Goal: Information Seeking & Learning: Learn about a topic

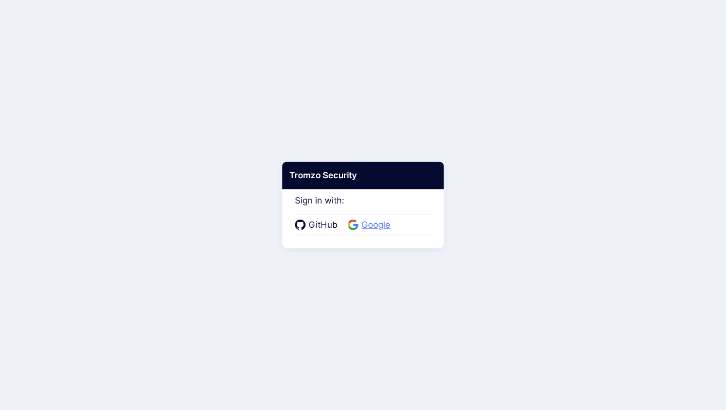
click at [375, 224] on span "Google" at bounding box center [376, 224] width 35 height 13
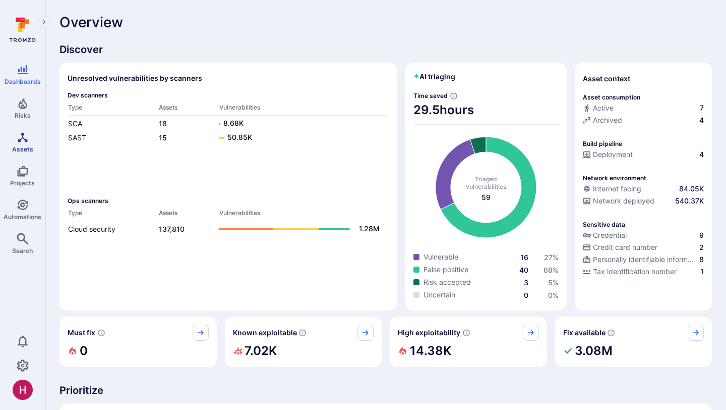
click at [31, 143] on link "Assets" at bounding box center [22, 142] width 45 height 30
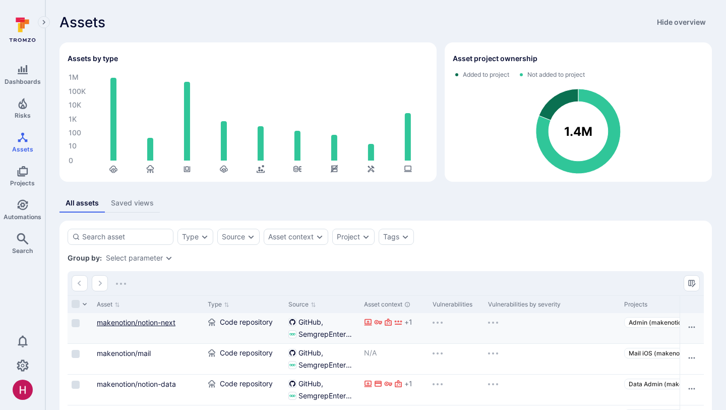
click at [175, 322] on link "makenotion/notion-next" at bounding box center [136, 322] width 79 height 9
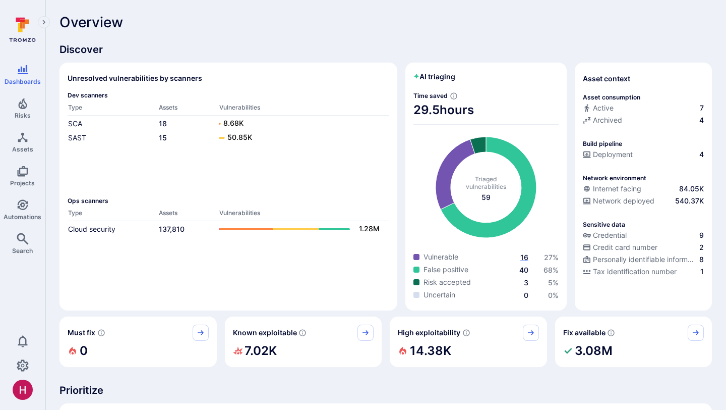
click at [527, 258] on span "16" at bounding box center [525, 257] width 8 height 9
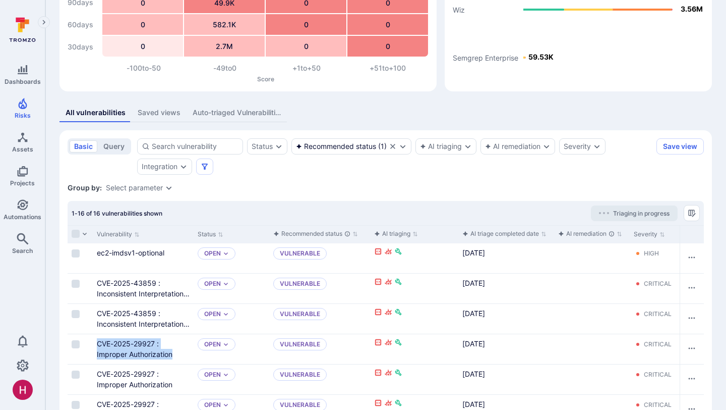
scroll to position [109, 0]
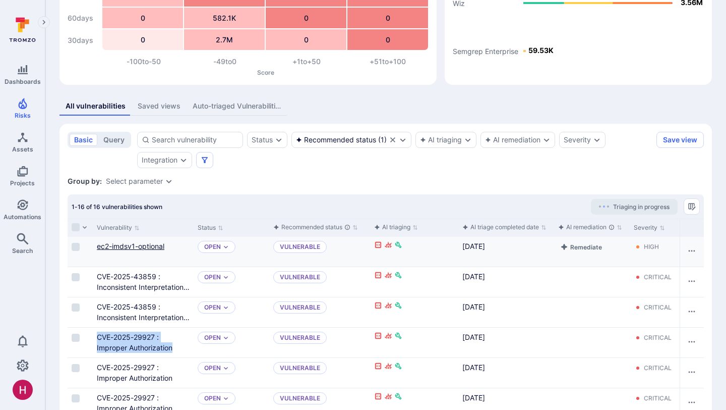
click at [152, 247] on link "ec2-imdsv1-optional" at bounding box center [131, 246] width 68 height 9
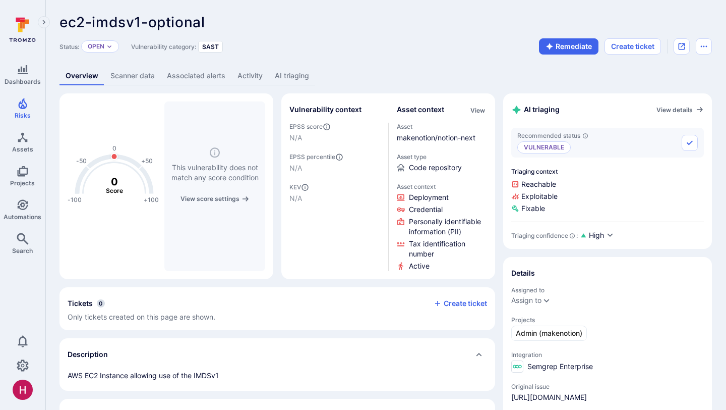
click at [283, 73] on link "AI triaging" at bounding box center [292, 76] width 46 height 19
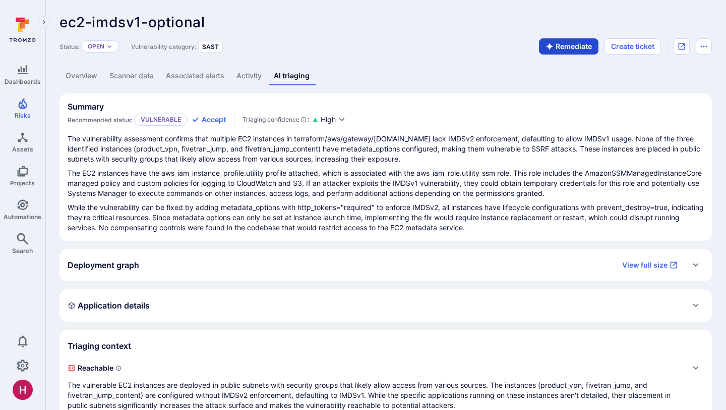
click at [563, 47] on button "Remediate" at bounding box center [569, 46] width 60 height 16
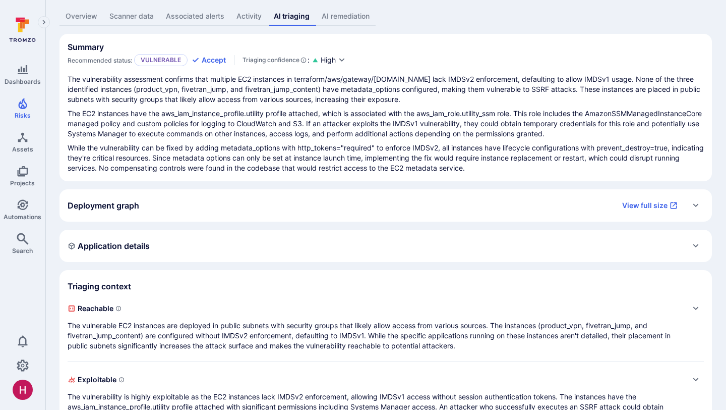
scroll to position [75, 0]
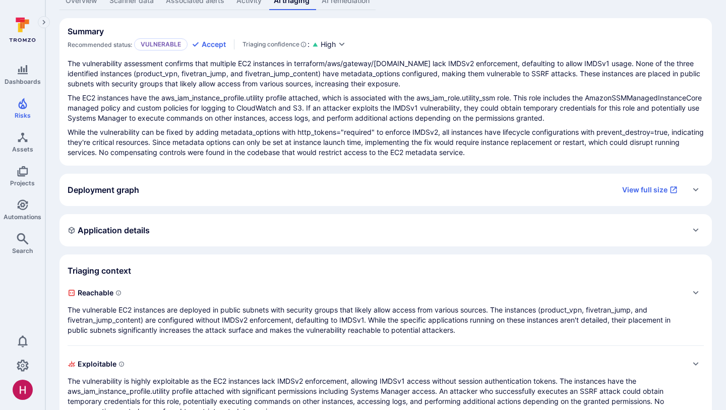
click at [444, 191] on div "Deployment graph View full size" at bounding box center [376, 190] width 616 height 16
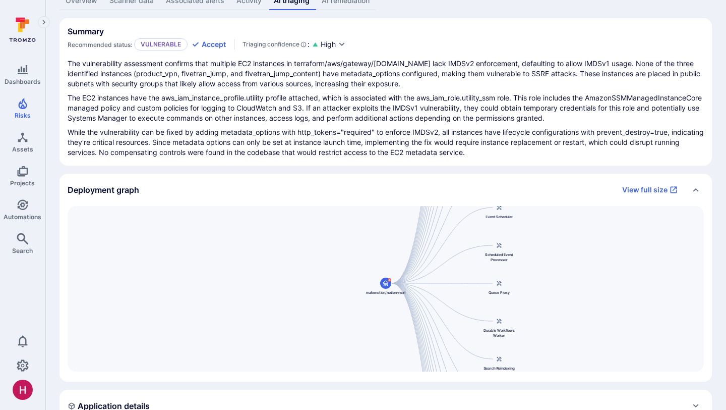
click at [444, 191] on div "Deployment graph View full size" at bounding box center [376, 190] width 616 height 16
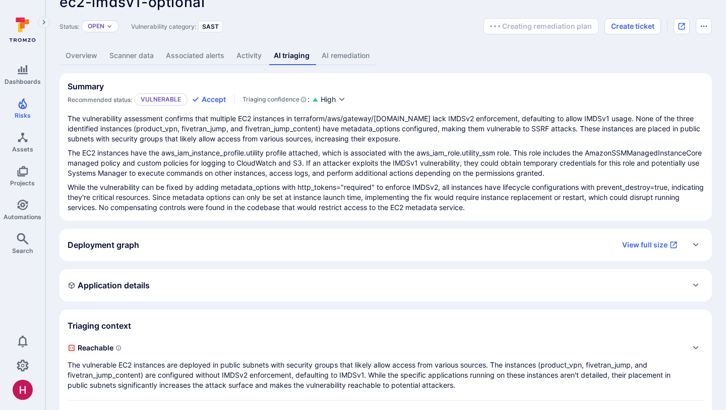
scroll to position [0, 0]
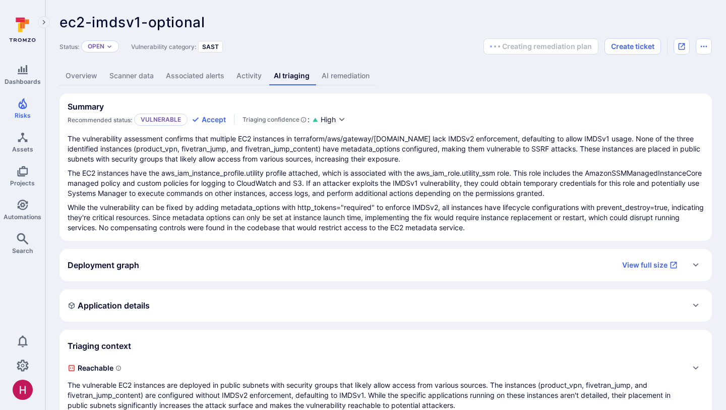
click at [83, 76] on link "Overview" at bounding box center [82, 76] width 44 height 19
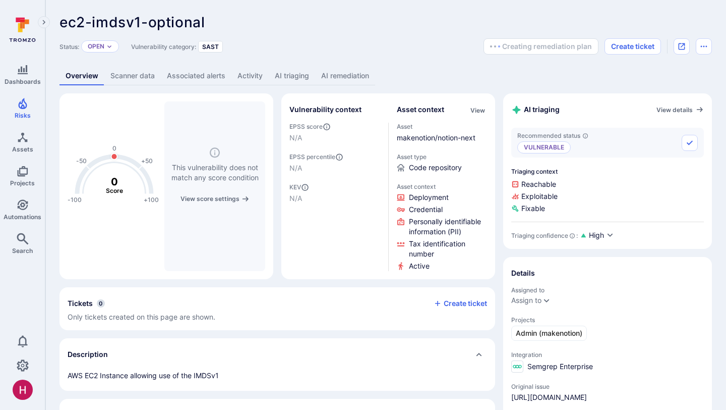
click at [212, 373] on p "AWS EC2 Instance allowing use of the IMDSv1" at bounding box center [278, 375] width 420 height 10
copy div "AWS EC2 Instance allowing use of the IMDSv1 Tags 1 Edit tags"
click at [288, 82] on link "AI triaging" at bounding box center [292, 76] width 46 height 19
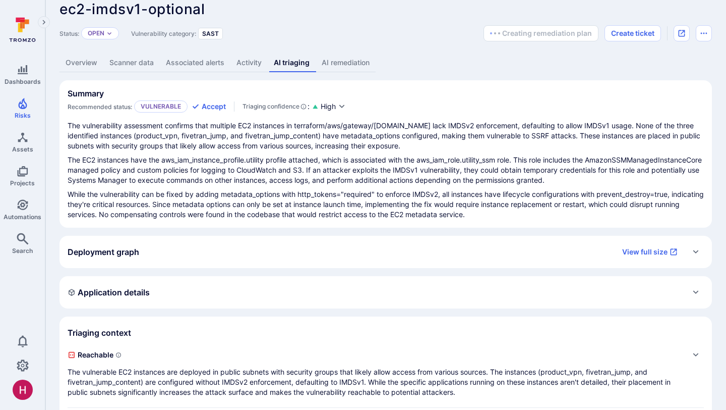
scroll to position [15, 0]
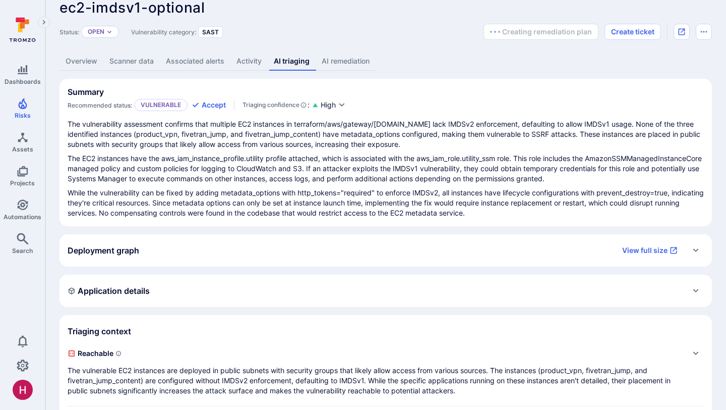
click at [155, 63] on link "Scanner data" at bounding box center [131, 61] width 56 height 19
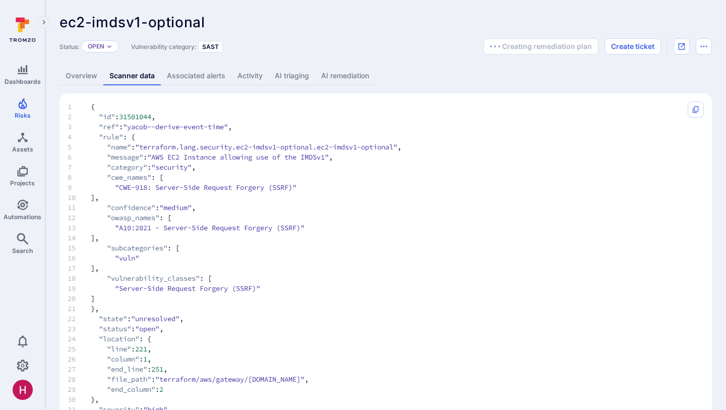
click at [348, 71] on link "AI remediation" at bounding box center [345, 76] width 60 height 19
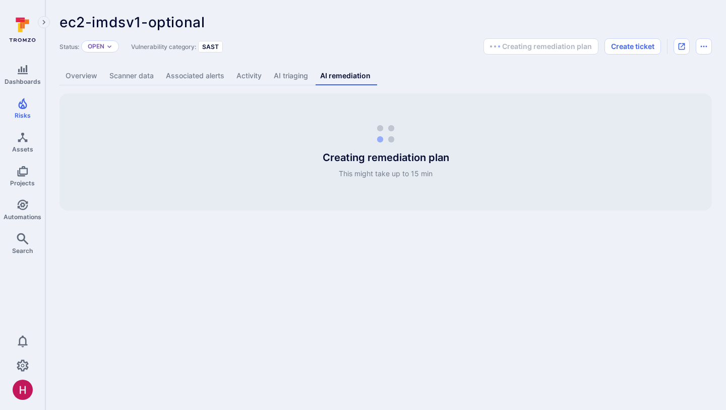
click at [293, 71] on link "AI triaging" at bounding box center [291, 76] width 46 height 19
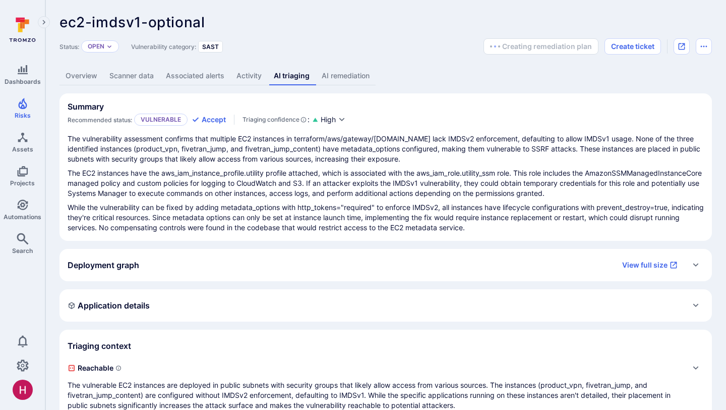
click at [323, 273] on div "Deployment graph View full size" at bounding box center [386, 265] width 653 height 32
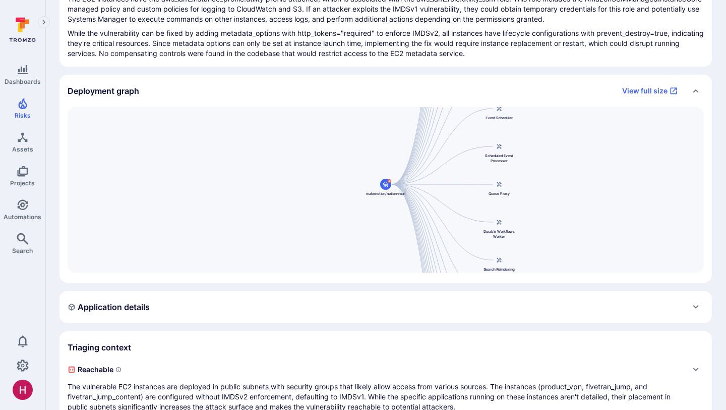
scroll to position [159, 0]
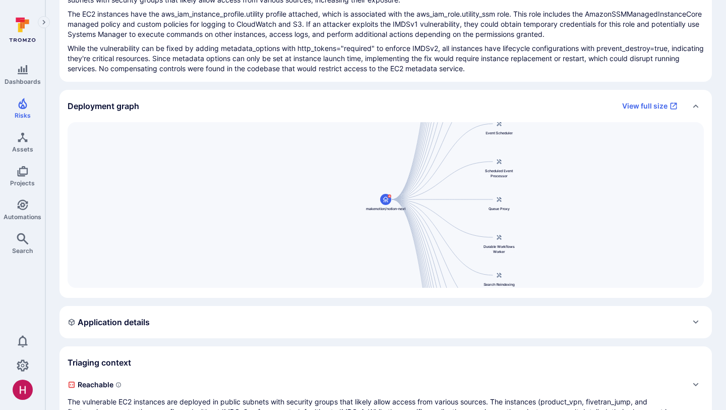
click at [217, 114] on div "Deployment graph View full size" at bounding box center [386, 106] width 653 height 32
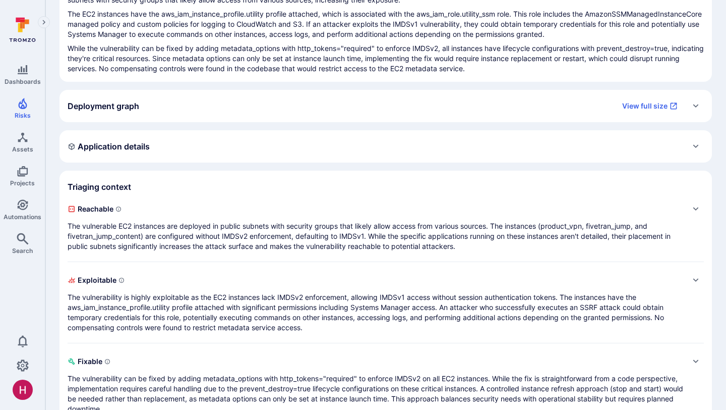
click at [195, 157] on div "Application details" at bounding box center [386, 146] width 653 height 32
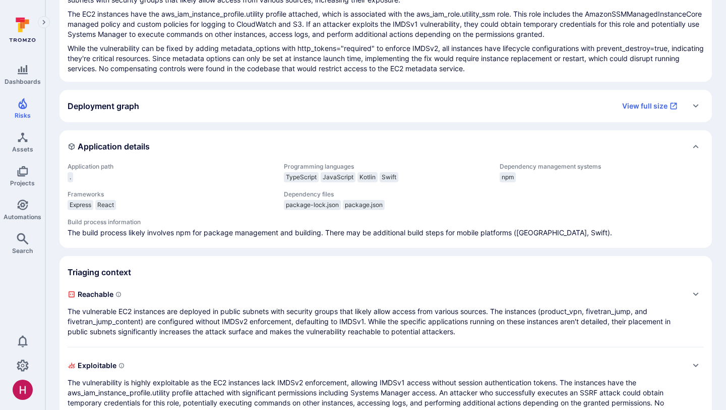
click at [195, 157] on div "Application details" at bounding box center [386, 146] width 653 height 32
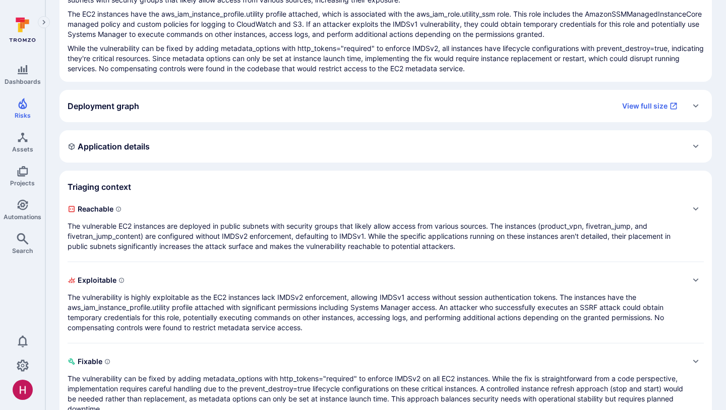
click at [29, 22] on icon at bounding box center [24, 24] width 9 height 9
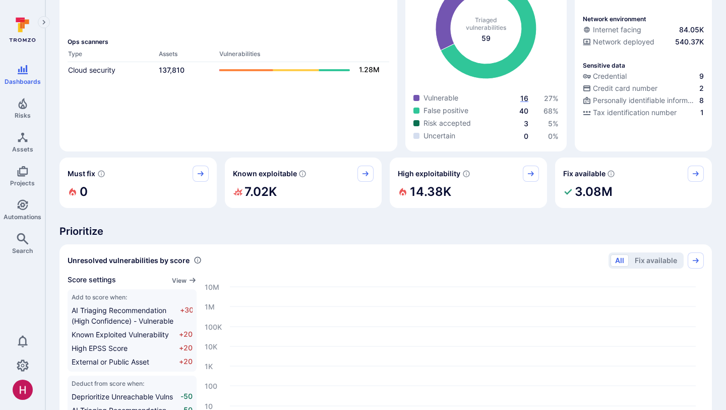
click at [528, 97] on span "16" at bounding box center [525, 98] width 8 height 9
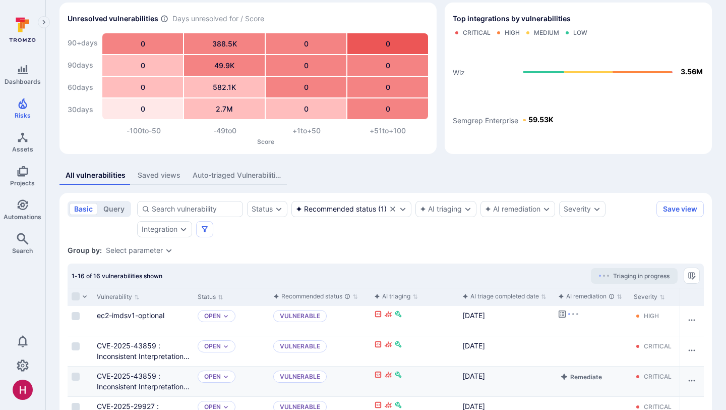
scroll to position [38, 0]
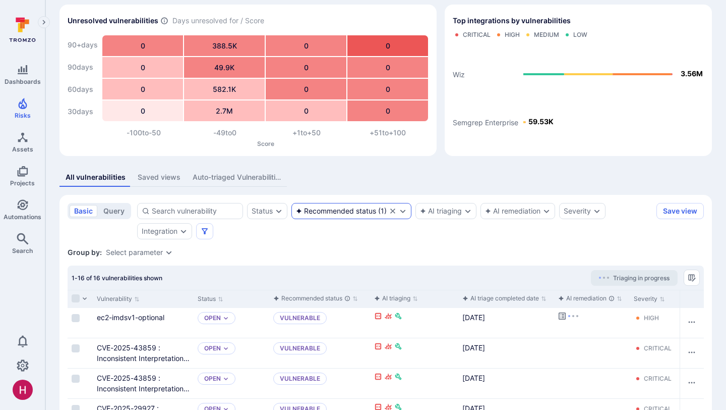
click at [309, 204] on div "Recommended status ( 1 )" at bounding box center [352, 211] width 120 height 16
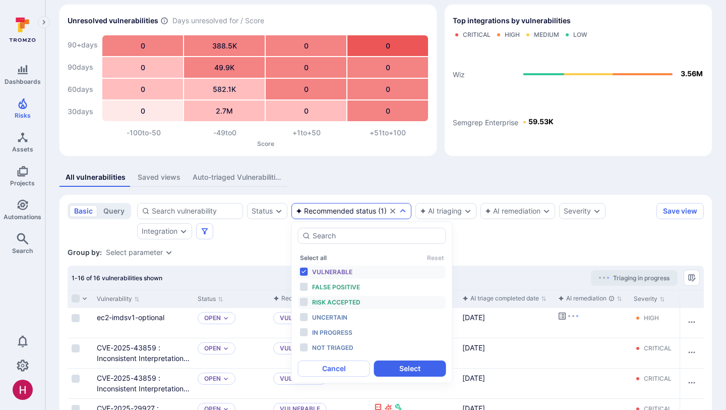
click at [330, 302] on span "Risk accepted" at bounding box center [336, 302] width 48 height 8
click at [330, 289] on span "False positive" at bounding box center [336, 287] width 48 height 8
click at [327, 272] on span "Vulnerable" at bounding box center [332, 272] width 40 height 8
click at [388, 370] on button "Select" at bounding box center [410, 368] width 72 height 16
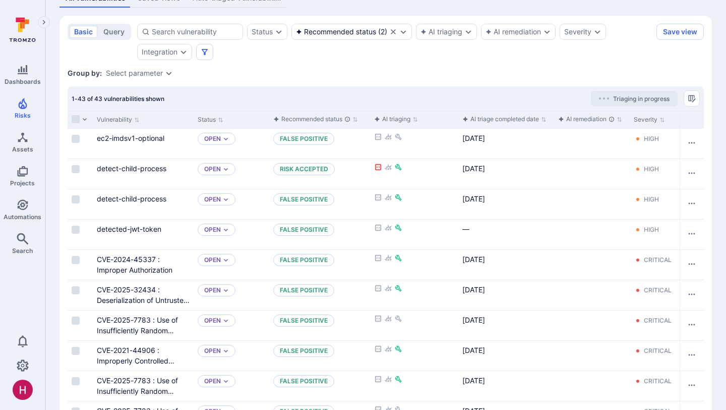
scroll to position [221, 0]
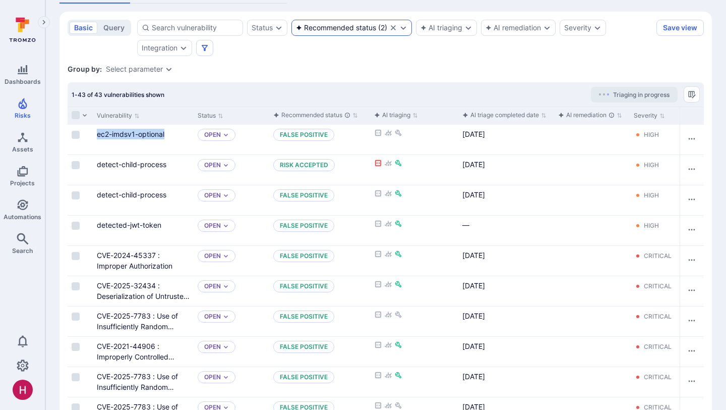
click at [368, 29] on div "Recommended status" at bounding box center [336, 28] width 80 height 8
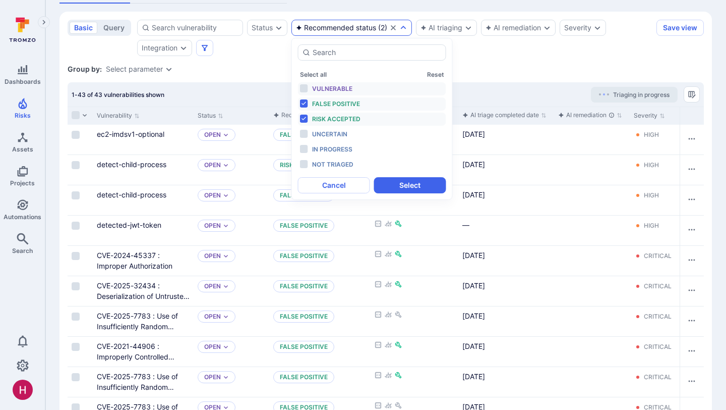
click at [335, 87] on span "Vulnerable" at bounding box center [332, 89] width 40 height 8
click at [390, 183] on button "Select" at bounding box center [410, 185] width 72 height 16
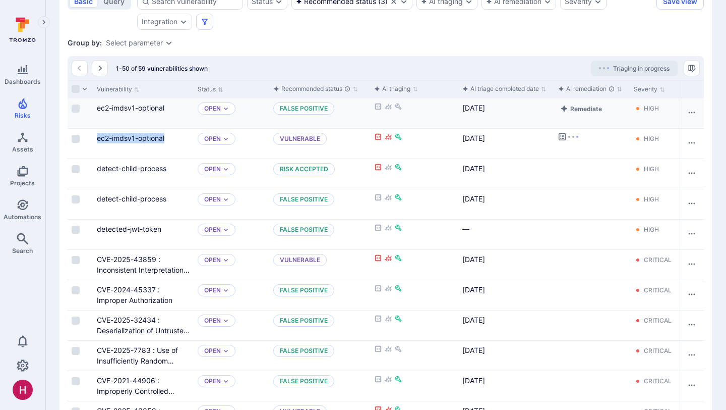
scroll to position [260, 0]
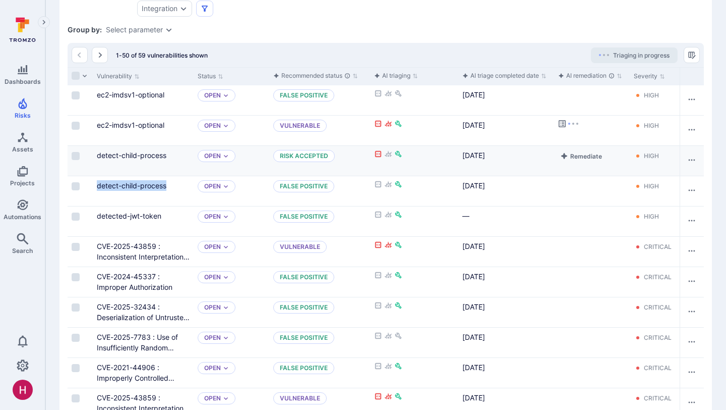
click at [77, 185] on input "Select row" at bounding box center [76, 186] width 8 height 8
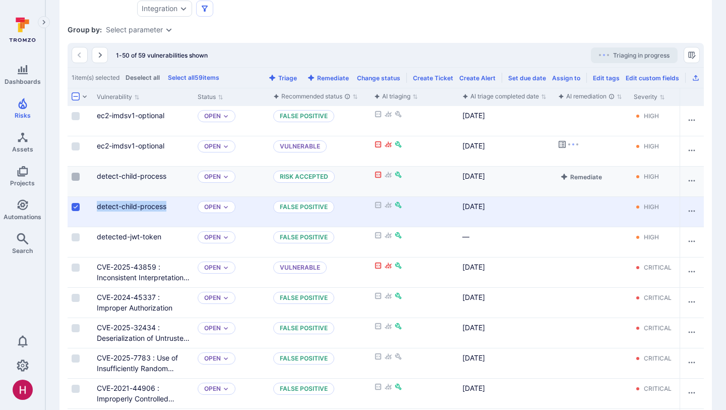
click at [77, 179] on input "Select row" at bounding box center [76, 176] width 8 height 8
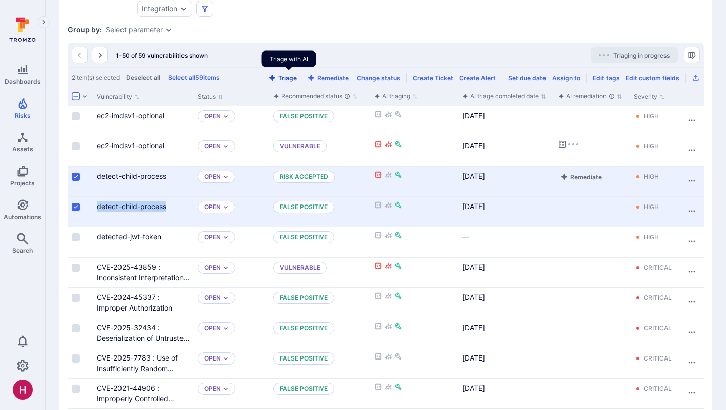
click at [284, 79] on button "Triage" at bounding box center [282, 78] width 33 height 8
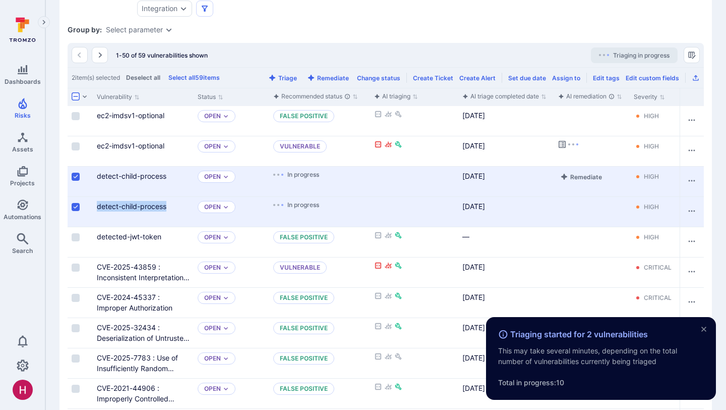
click at [75, 177] on input "Select row" at bounding box center [76, 176] width 8 height 8
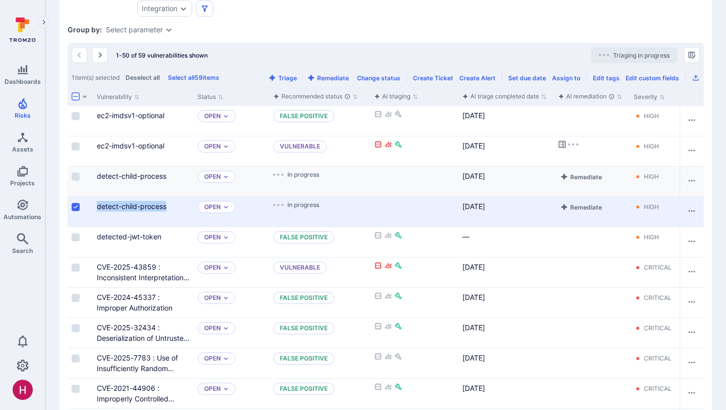
click at [75, 203] on input "Select row" at bounding box center [76, 207] width 8 height 8
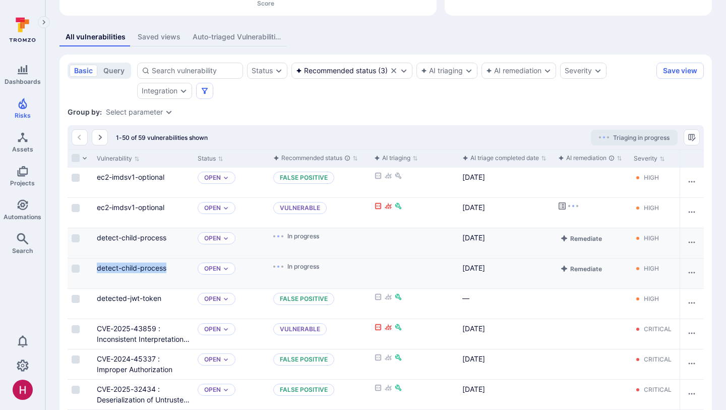
scroll to position [174, 0]
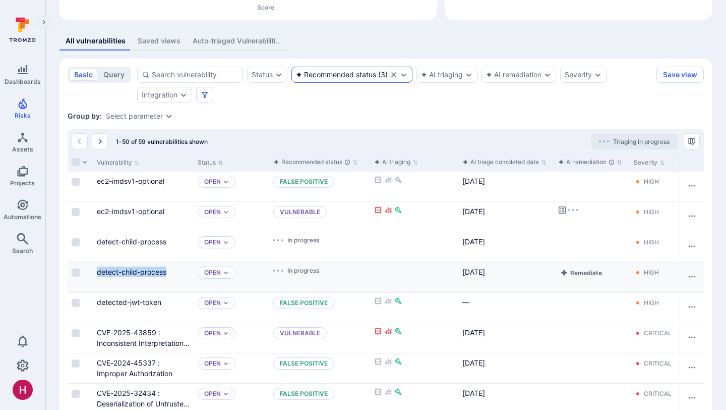
click at [348, 74] on div "Recommended status" at bounding box center [336, 75] width 80 height 8
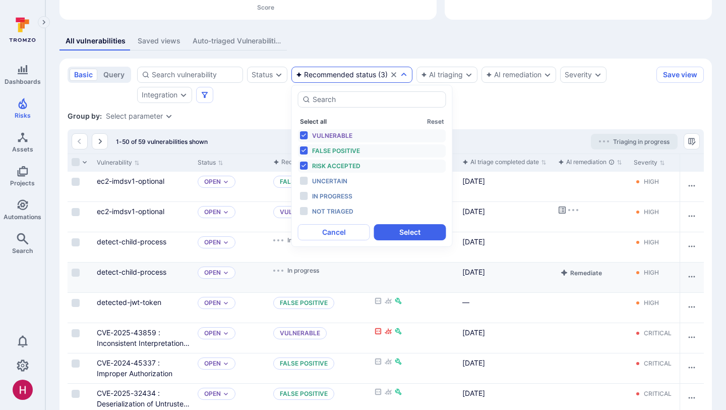
click at [317, 120] on button "Select all" at bounding box center [313, 122] width 27 height 8
click at [317, 120] on button "Deselect all" at bounding box center [317, 122] width 34 height 8
click at [327, 196] on span "In progress" at bounding box center [332, 196] width 40 height 8
click at [410, 232] on button "Select" at bounding box center [410, 232] width 72 height 16
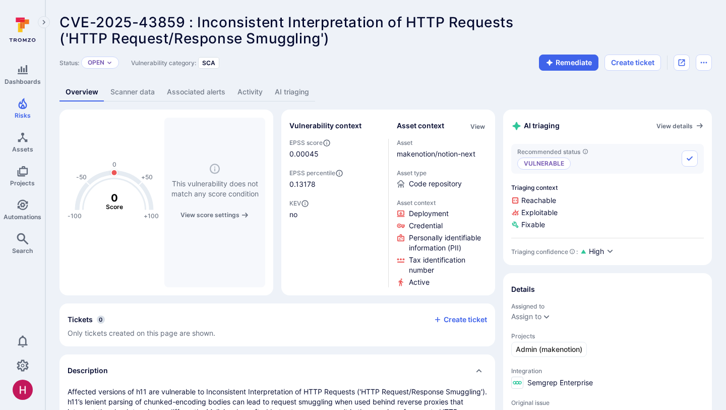
click at [289, 90] on link "AI triaging" at bounding box center [292, 92] width 46 height 19
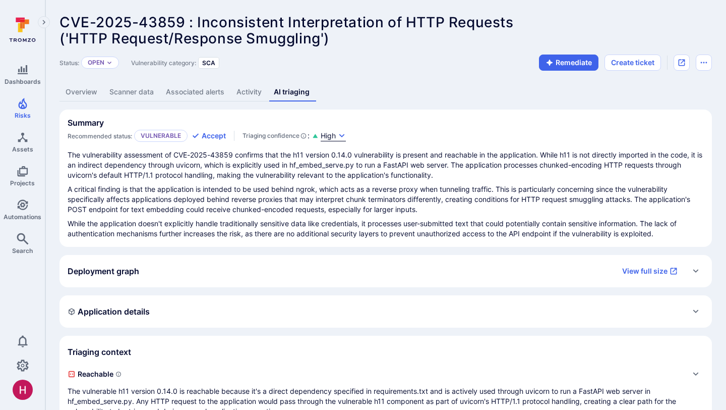
click at [329, 139] on span "High" at bounding box center [328, 136] width 15 height 10
click at [382, 212] on div at bounding box center [363, 205] width 726 height 410
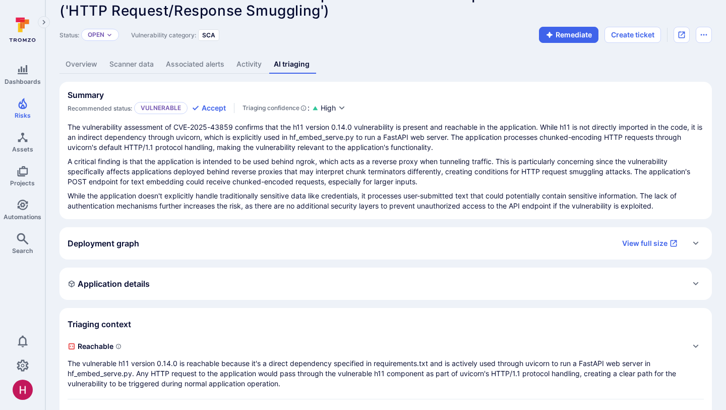
click at [431, 246] on div "Deployment graph View full size" at bounding box center [376, 243] width 616 height 16
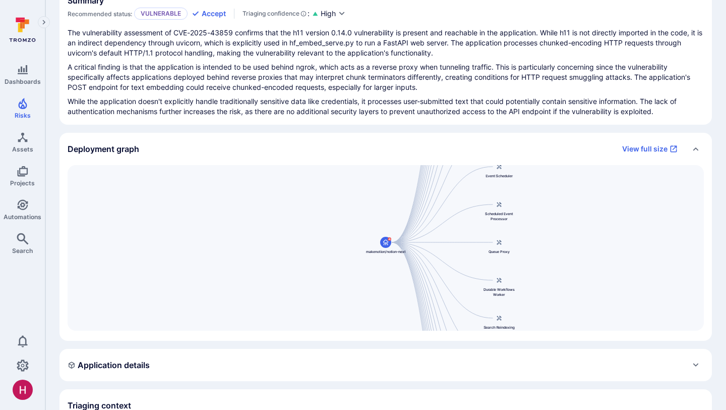
scroll to position [126, 0]
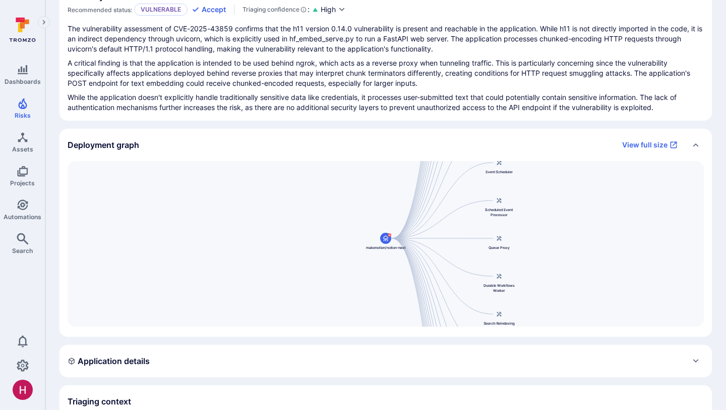
click at [366, 140] on div "Deployment graph View full size" at bounding box center [376, 145] width 616 height 16
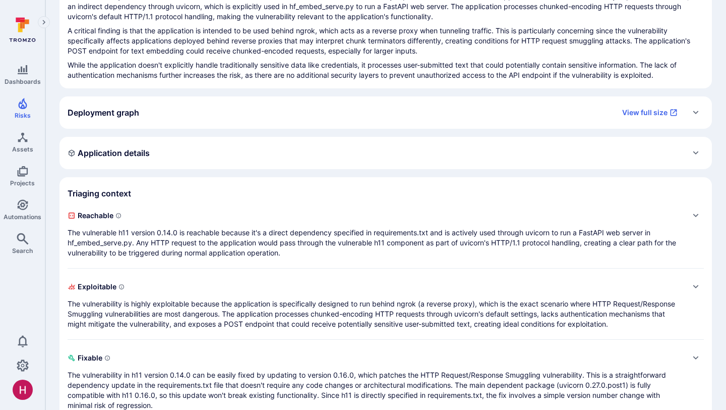
scroll to position [181, 0]
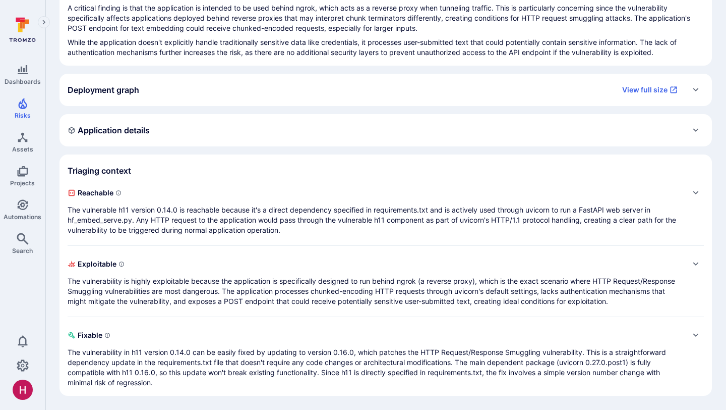
click at [365, 213] on p "The vulnerable h11 version 0.14.0 is reachable because it's a direct dependency…" at bounding box center [376, 220] width 616 height 30
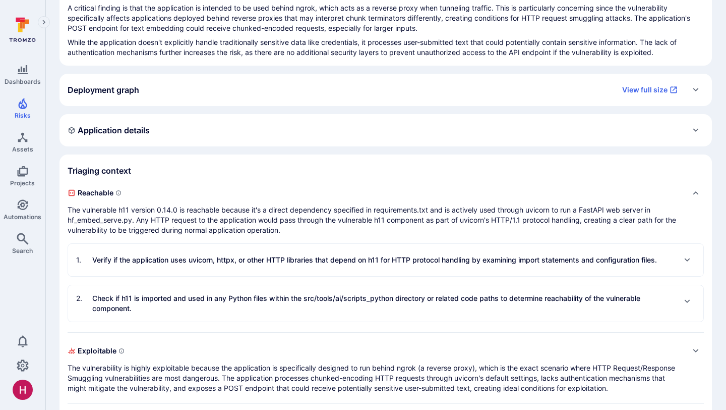
click at [346, 267] on div "1 . Verify if the application uses uvicorn, httpx, or other HTTP libraries that…" at bounding box center [366, 260] width 581 height 16
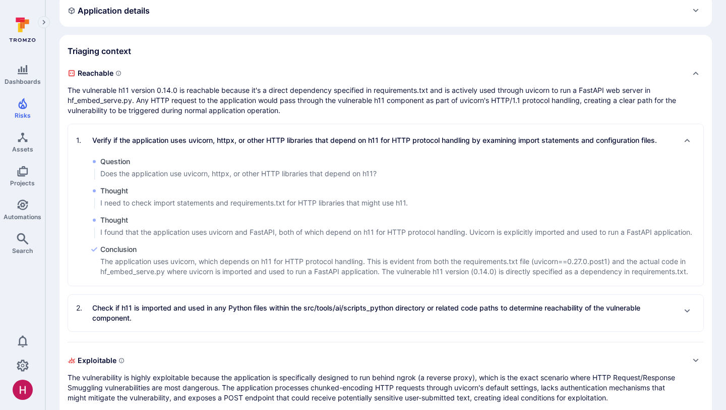
scroll to position [305, 0]
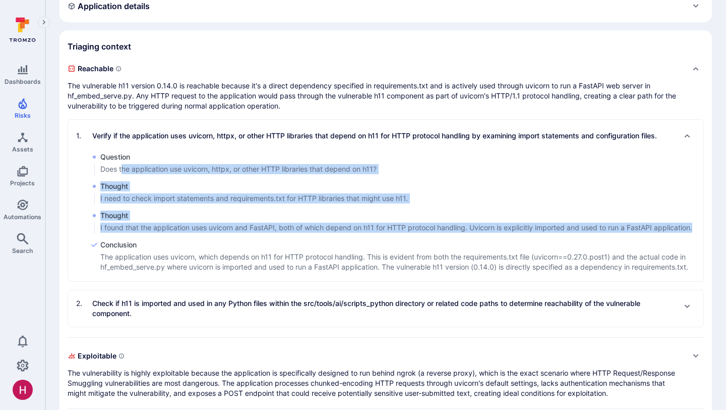
drag, startPoint x: 124, startPoint y: 167, endPoint x: 234, endPoint y: 233, distance: 128.3
click at [234, 233] on div "Question Does the application use uvicorn, httpx, or other HTTP libraries that …" at bounding box center [386, 212] width 636 height 121
click at [234, 233] on div "Thought I found that the application uses uvicorn and FastAPI, both of which de…" at bounding box center [396, 221] width 613 height 23
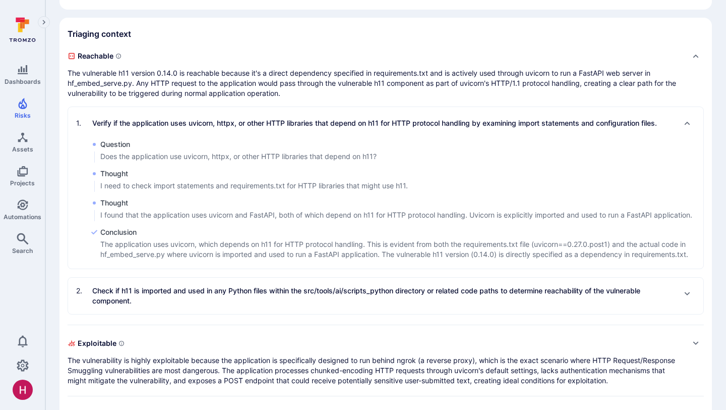
scroll to position [361, 0]
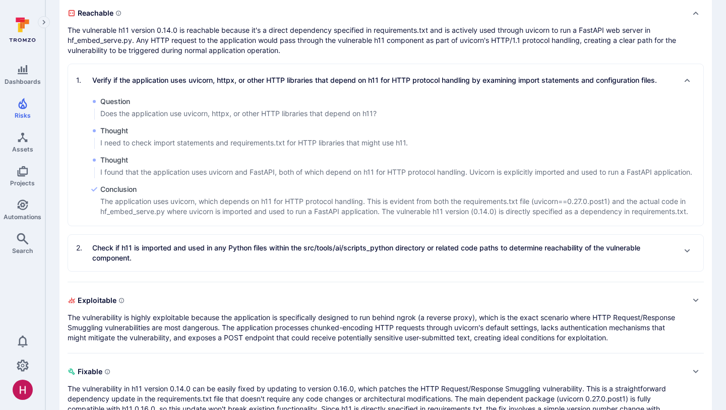
drag, startPoint x: 92, startPoint y: 81, endPoint x: 175, endPoint y: 155, distance: 111.5
click at [175, 155] on section "1 . Verify if the application uses uvicorn, httpx, or other HTTP libraries that…" at bounding box center [386, 145] width 637 height 162
click at [68, 30] on p "The vulnerable h11 version 0.14.0 is reachable because it's a direct dependency…" at bounding box center [376, 40] width 616 height 30
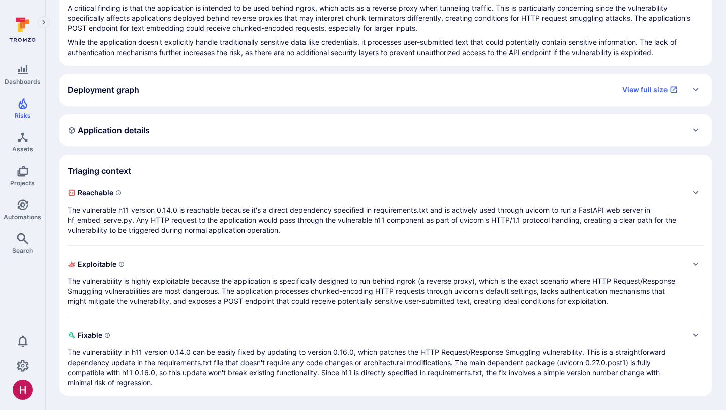
click at [189, 215] on p "The vulnerable h11 version 0.14.0 is reachable because it's a direct dependency…" at bounding box center [376, 220] width 616 height 30
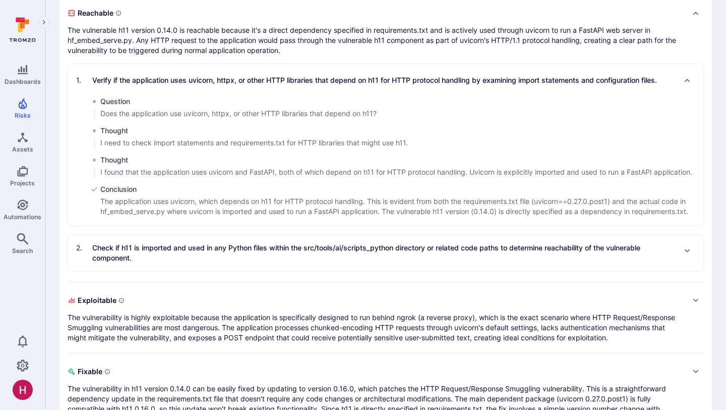
drag, startPoint x: 280, startPoint y: 49, endPoint x: 151, endPoint y: 36, distance: 130.3
click at [151, 36] on p "The vulnerable h11 version 0.14.0 is reachable because it's a direct dependency…" at bounding box center [376, 40] width 616 height 30
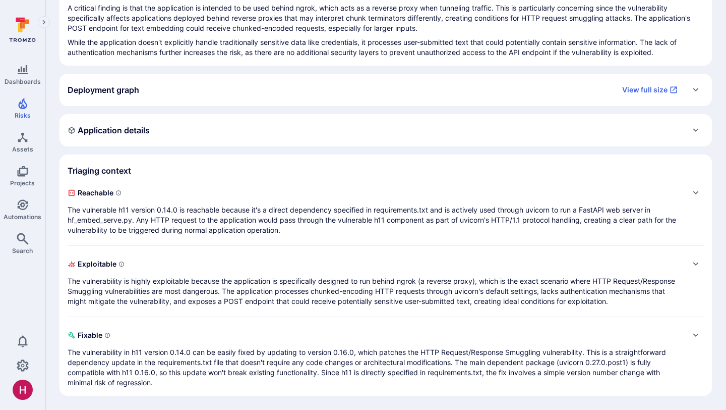
scroll to position [181, 0]
click at [169, 220] on p "The vulnerable h11 version 0.14.0 is reachable because it's a direct dependency…" at bounding box center [376, 220] width 616 height 30
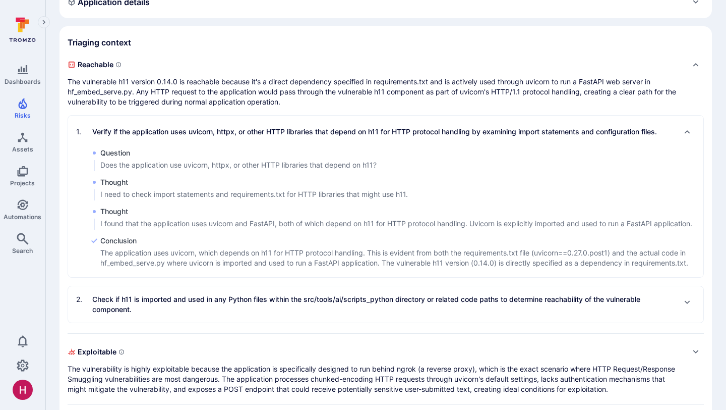
scroll to position [361, 0]
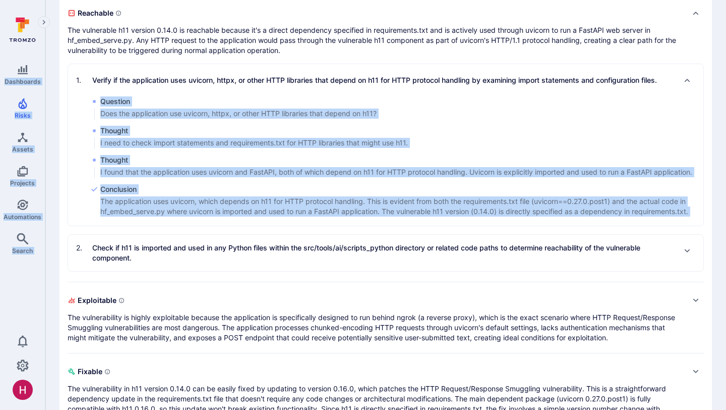
click at [153, 40] on p "The vulnerable h11 version 0.14.0 is reachable because it's a direct dependency…" at bounding box center [376, 40] width 616 height 30
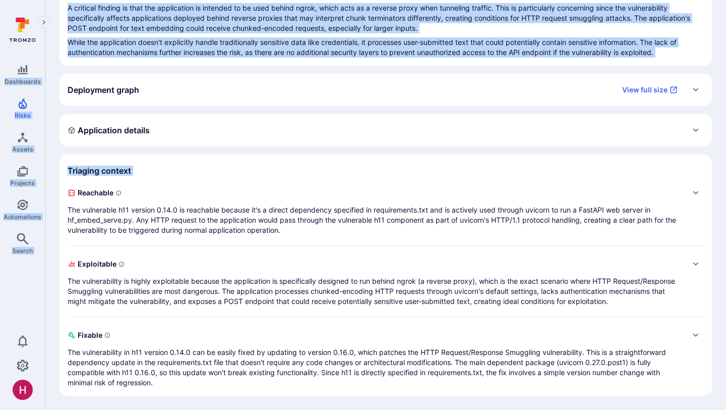
click at [168, 208] on p "The vulnerable h11 version 0.14.0 is reachable because it's a direct dependency…" at bounding box center [376, 220] width 616 height 30
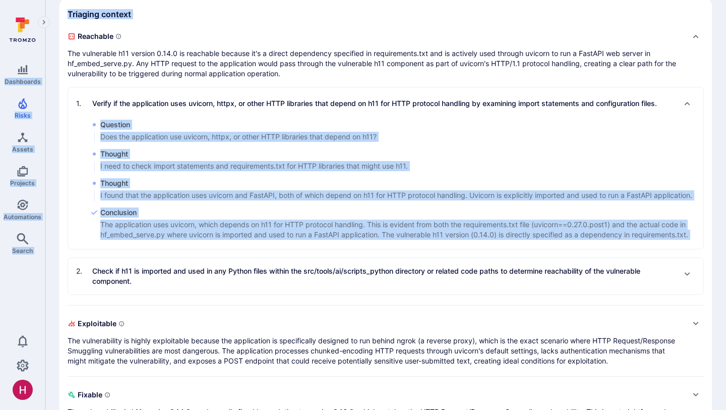
scroll to position [327, 0]
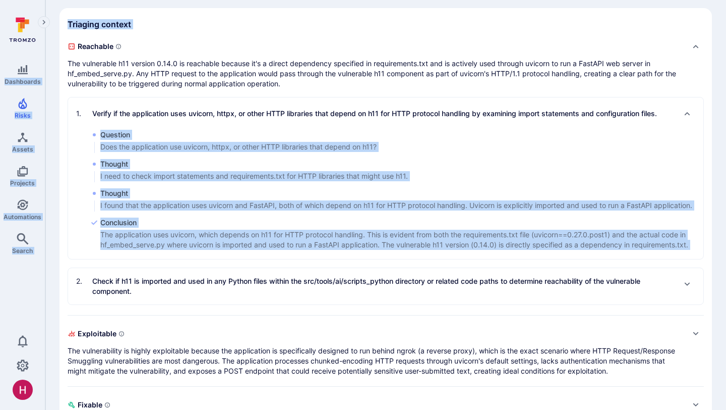
click at [175, 301] on div "2 . Check if h11 is imported and used in any Python files within the src/tools/…" at bounding box center [386, 286] width 636 height 36
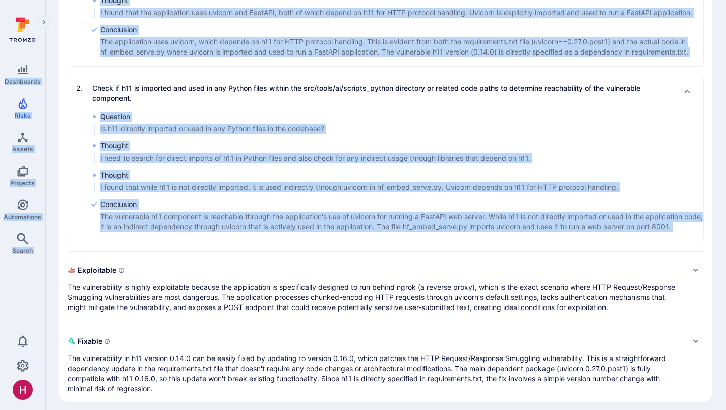
scroll to position [526, 0]
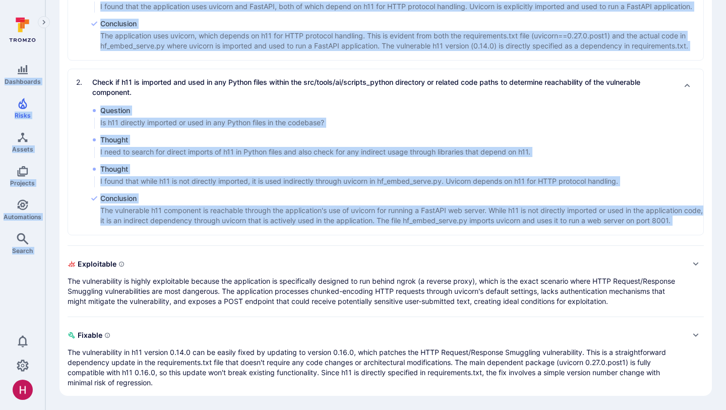
click at [171, 282] on p "The vulnerability is highly exploitable because the application is specifically…" at bounding box center [376, 291] width 616 height 30
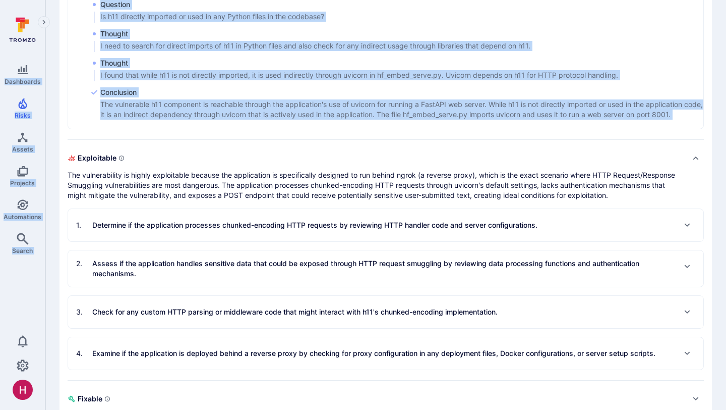
scroll to position [637, 0]
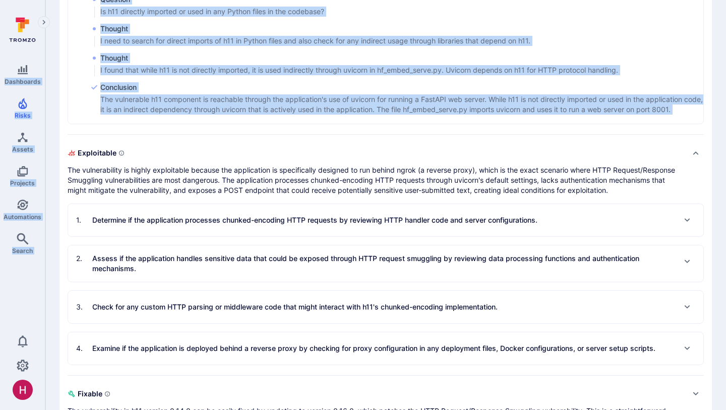
click at [158, 226] on div "1 . Determine if the application processes chunked-encoding HTTP requests by re…" at bounding box center [306, 220] width 461 height 16
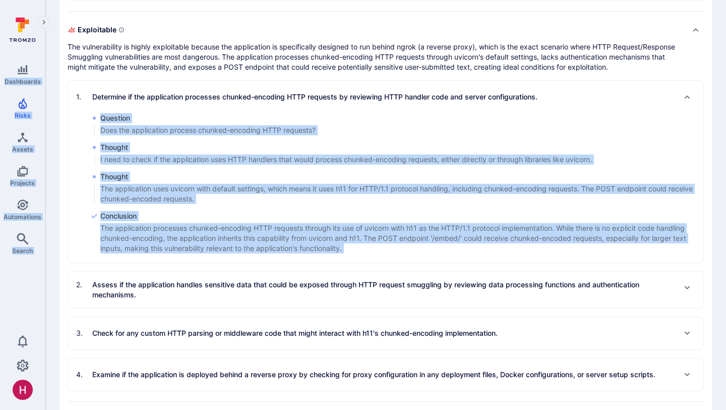
scroll to position [845, 0]
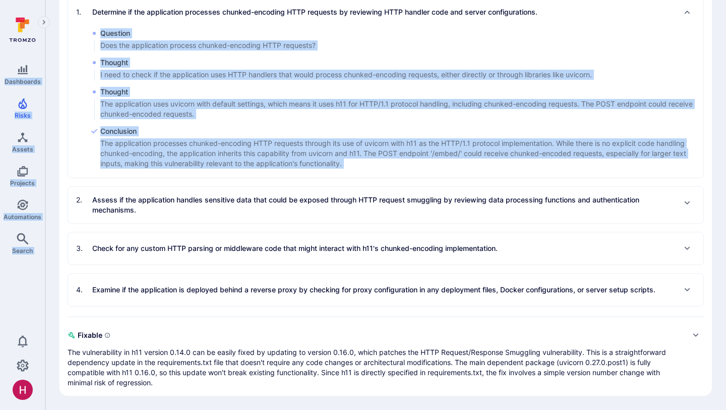
click at [147, 195] on p "Assess if the application handles sensitive data that could be exposed through …" at bounding box center [383, 205] width 583 height 20
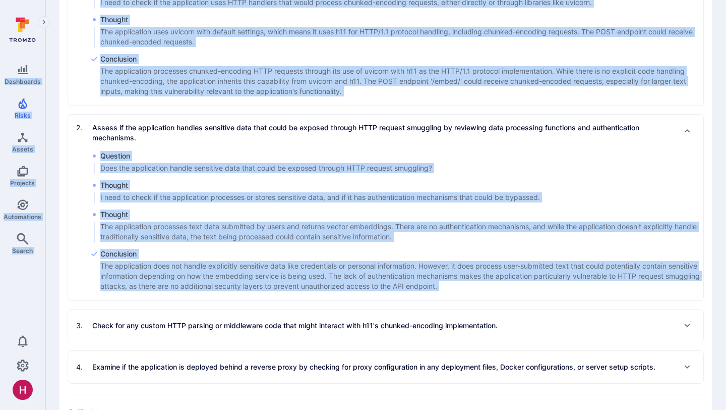
scroll to position [994, 0]
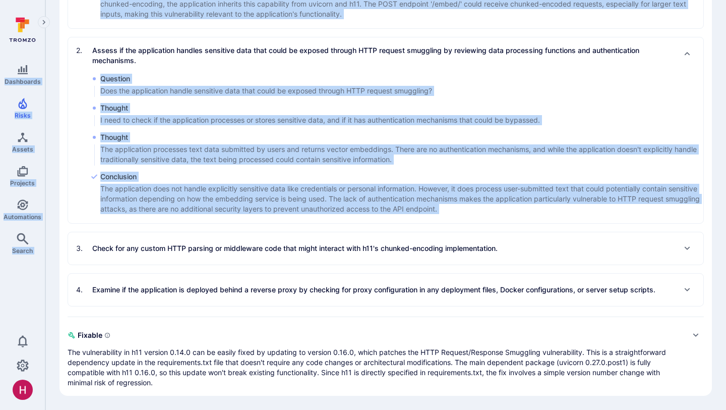
click at [162, 257] on div "3 . Check for any custom HTTP parsing or middleware code that might interact wi…" at bounding box center [386, 248] width 636 height 32
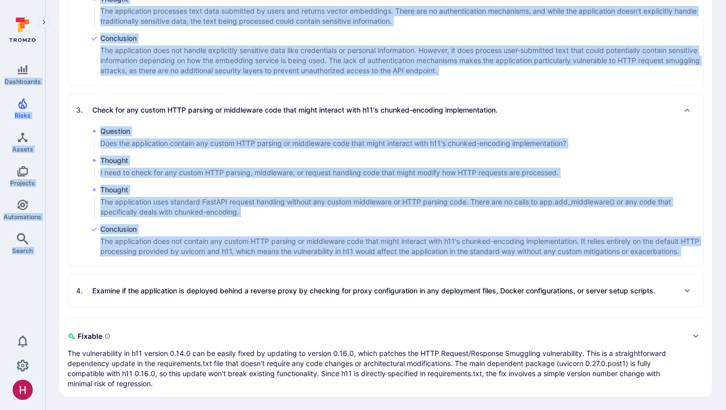
scroll to position [1143, 0]
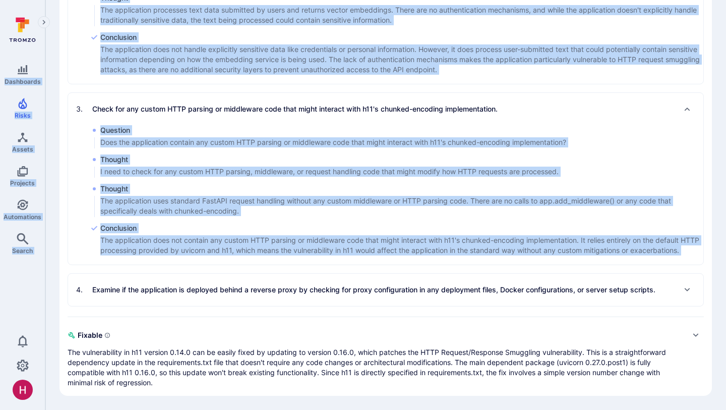
click at [159, 283] on div "4 . Examine if the application is deployed behind a reverse proxy by checking f…" at bounding box center [366, 289] width 580 height 16
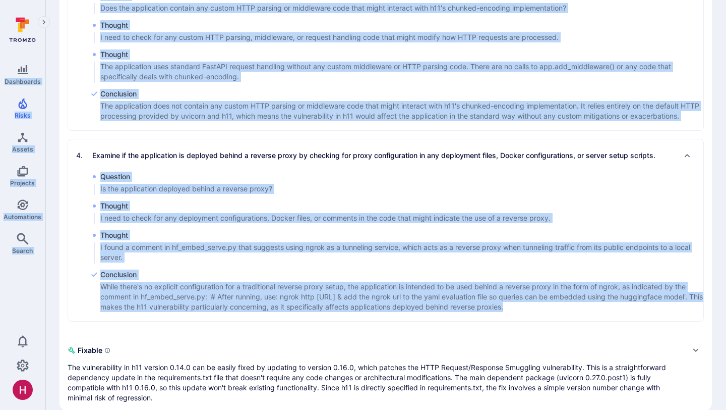
scroll to position [1293, 0]
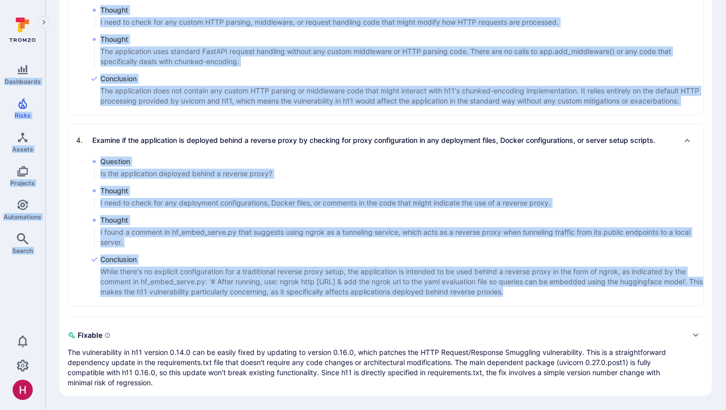
click at [169, 335] on span "Fixable" at bounding box center [376, 335] width 616 height 16
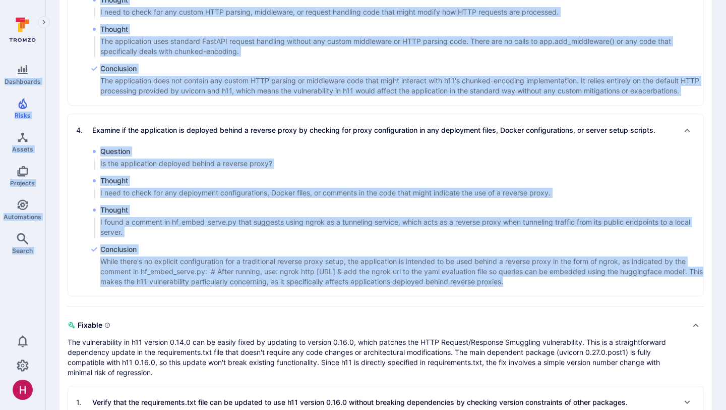
scroll to position [1334, 0]
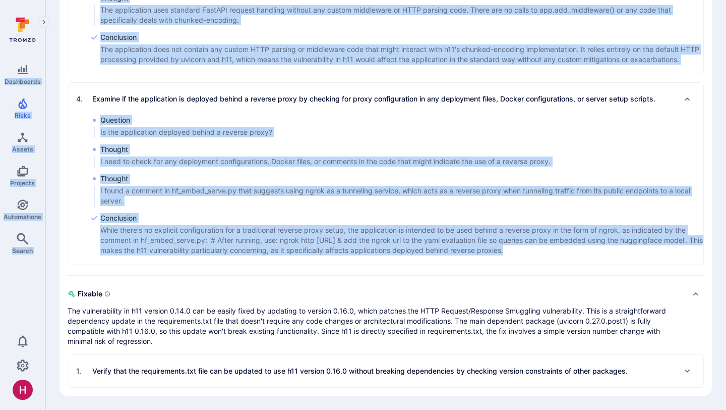
click at [175, 371] on p "Verify that the requirements.txt file can be updated to use h11 version 0.16.0 …" at bounding box center [360, 371] width 536 height 10
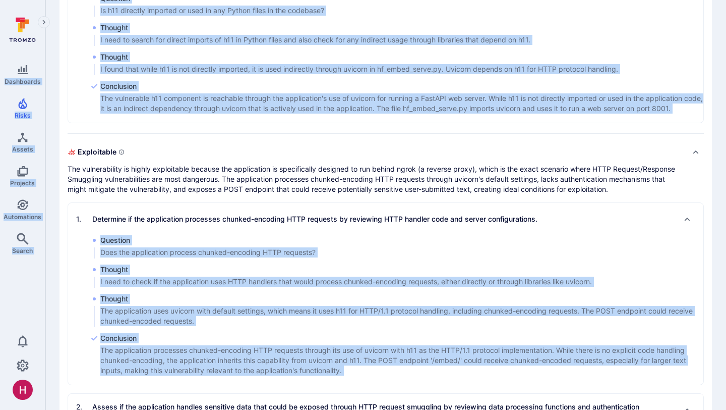
scroll to position [0, 0]
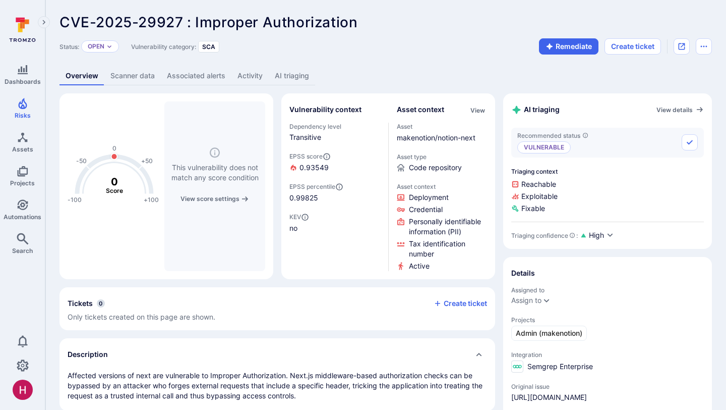
click at [291, 76] on link "AI triaging" at bounding box center [292, 76] width 46 height 19
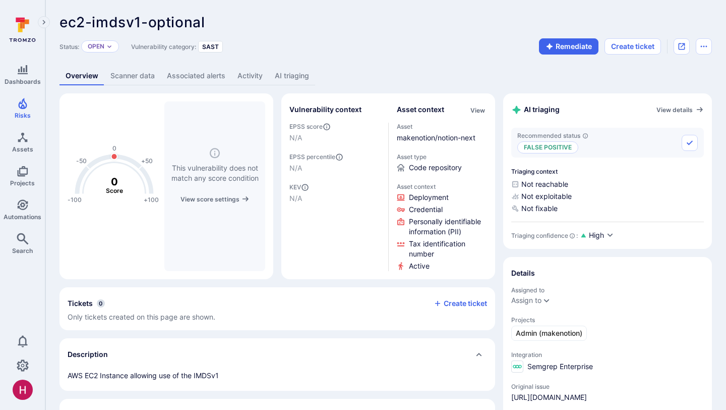
click at [295, 75] on link "AI triaging" at bounding box center [292, 76] width 46 height 19
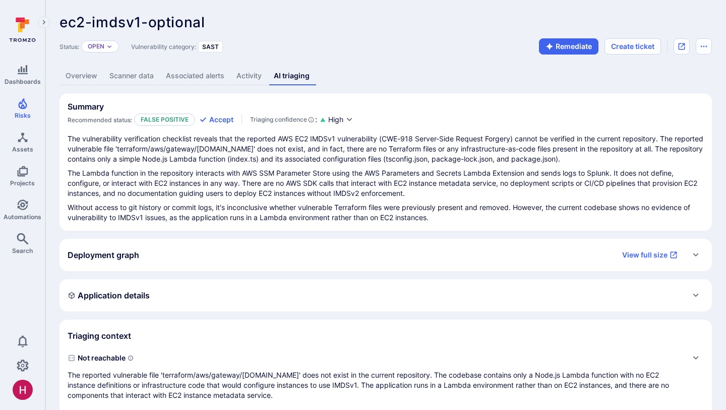
click at [78, 82] on link "Overview" at bounding box center [82, 76] width 44 height 19
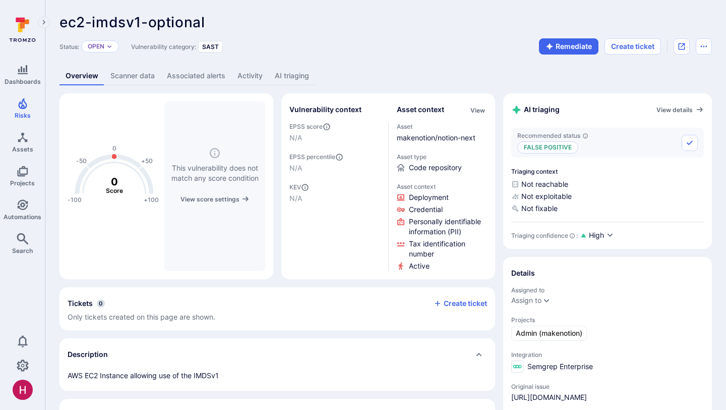
click at [286, 77] on link "AI triaging" at bounding box center [292, 76] width 46 height 19
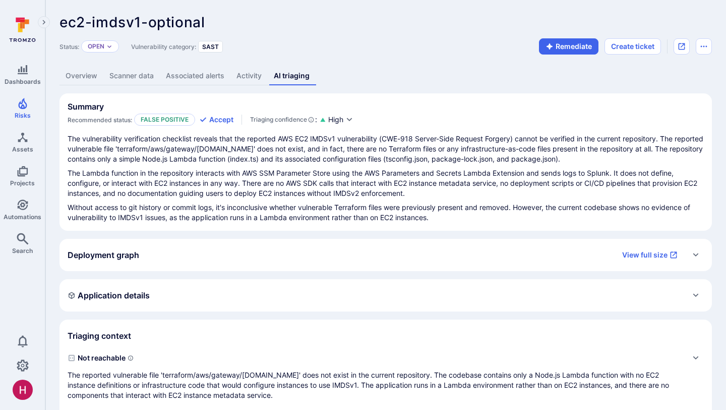
click at [85, 75] on link "Overview" at bounding box center [82, 76] width 44 height 19
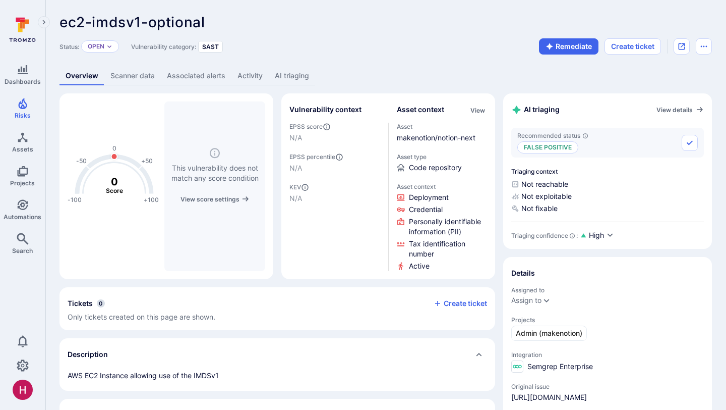
click at [296, 78] on link "AI triaging" at bounding box center [292, 76] width 46 height 19
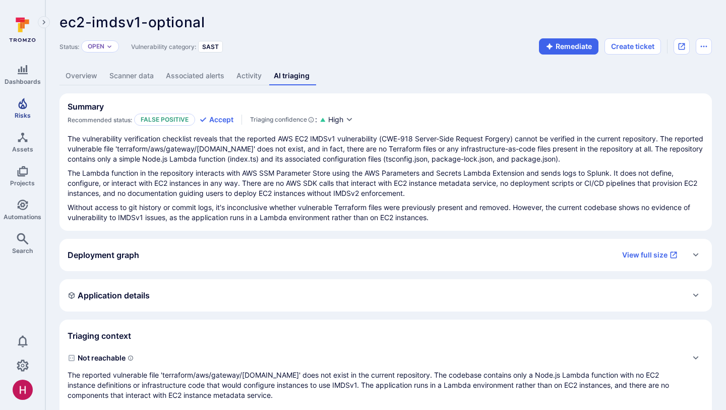
click at [30, 108] on link "Risks" at bounding box center [22, 108] width 45 height 30
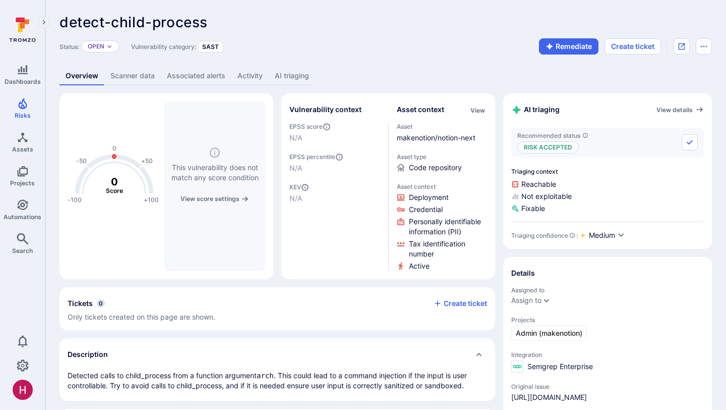
click at [292, 76] on link "AI triaging" at bounding box center [292, 76] width 46 height 19
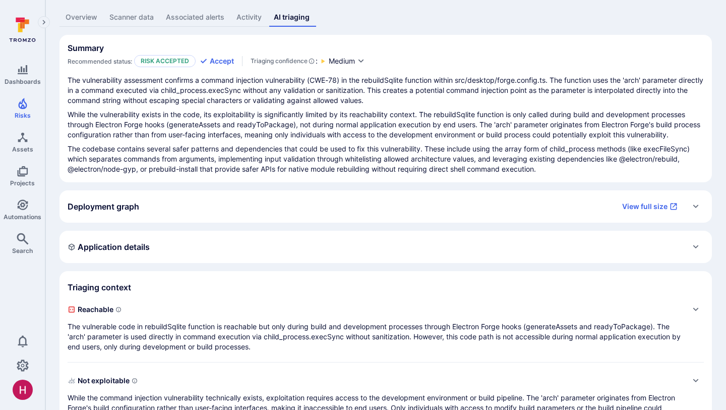
scroll to position [61, 0]
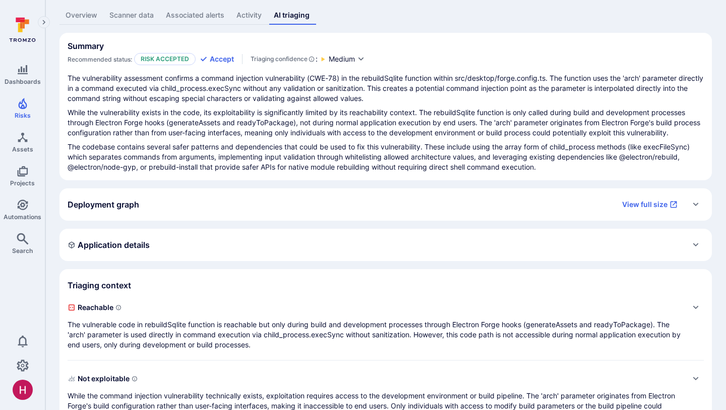
click at [92, 17] on link "Overview" at bounding box center [82, 15] width 44 height 19
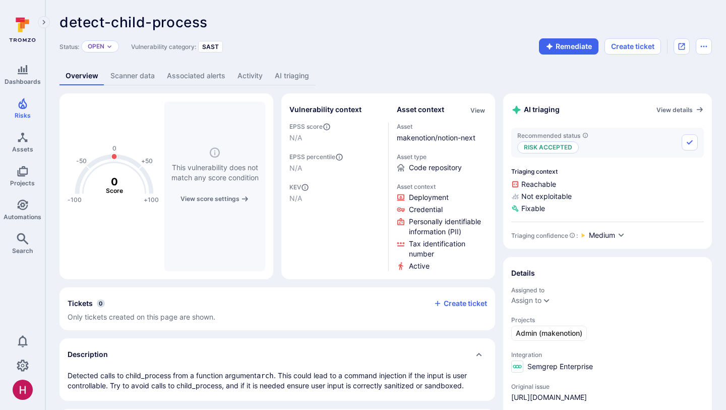
click at [297, 77] on link "AI triaging" at bounding box center [292, 76] width 46 height 19
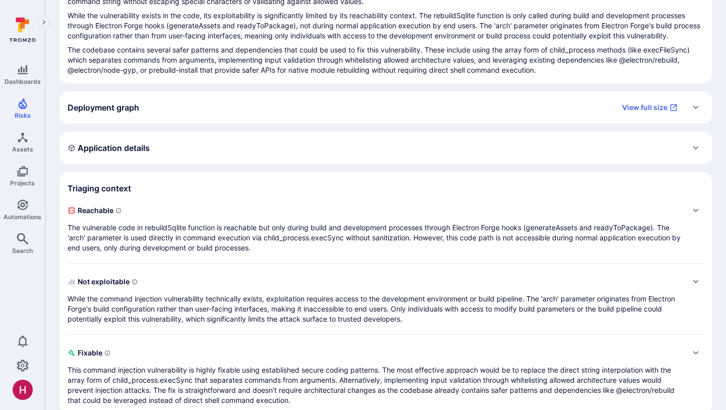
scroll to position [185, 0]
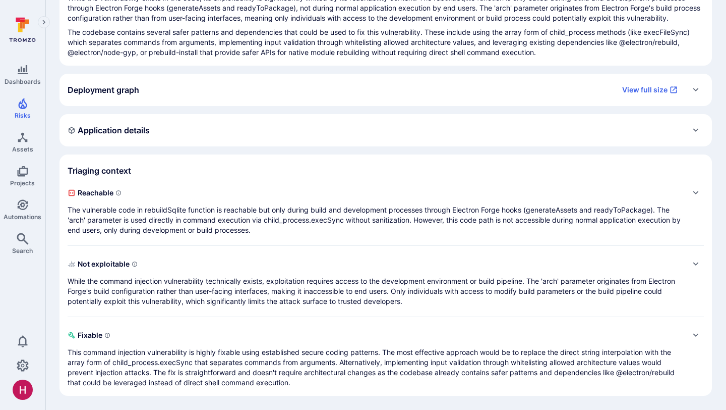
click at [370, 215] on p "The vulnerable code in rebuildSqlite function is reachable but only during buil…" at bounding box center [376, 220] width 616 height 30
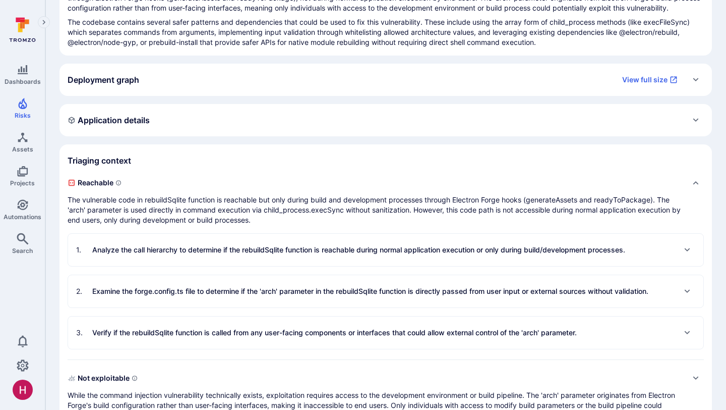
click at [241, 337] on p "Verify if the rebuildSqlite function is called from any user-facing components …" at bounding box center [334, 332] width 485 height 10
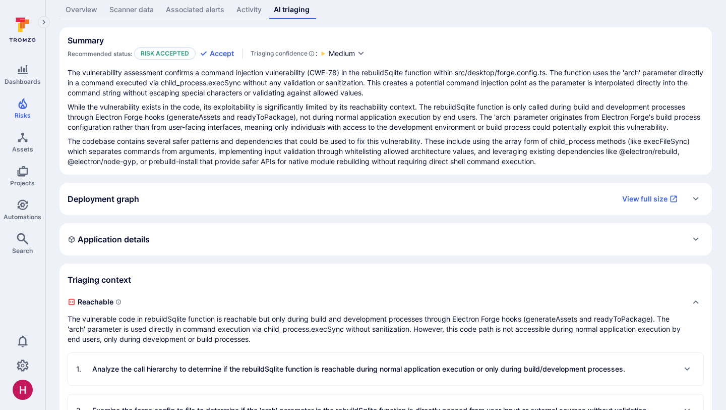
scroll to position [0, 0]
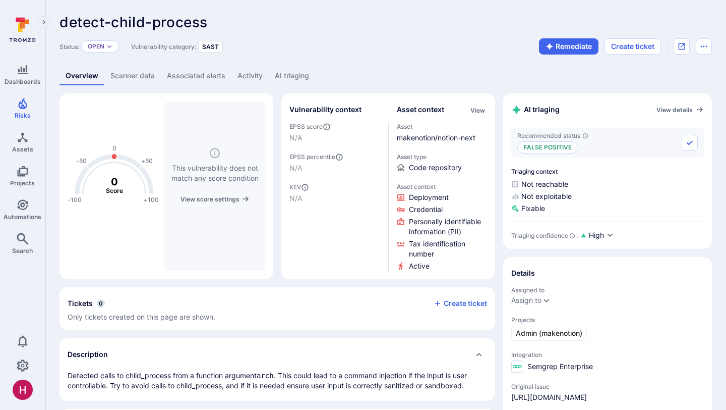
click at [293, 77] on link "AI triaging" at bounding box center [292, 76] width 46 height 19
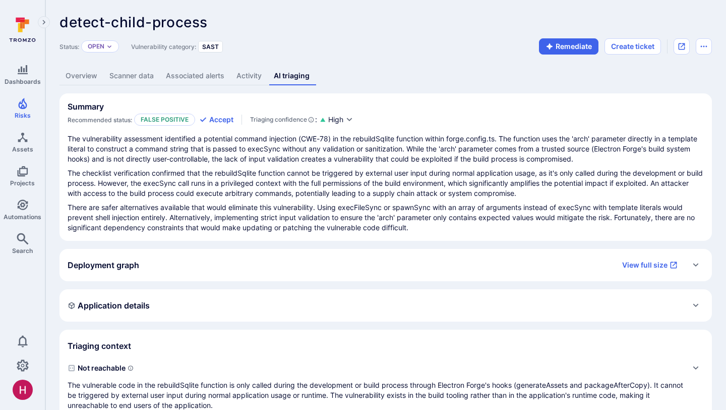
scroll to position [14, 0]
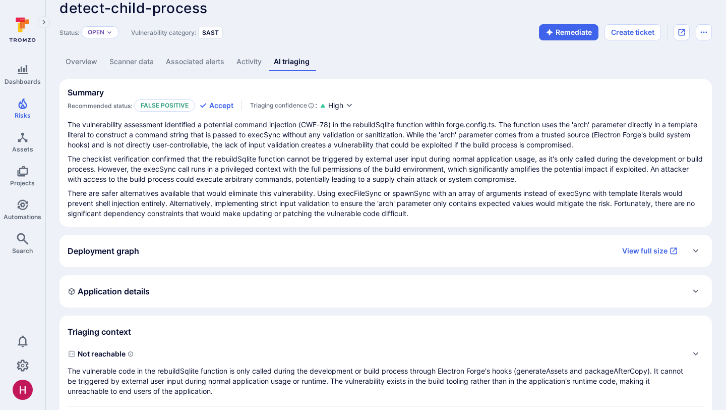
click at [89, 65] on link "Overview" at bounding box center [82, 61] width 44 height 19
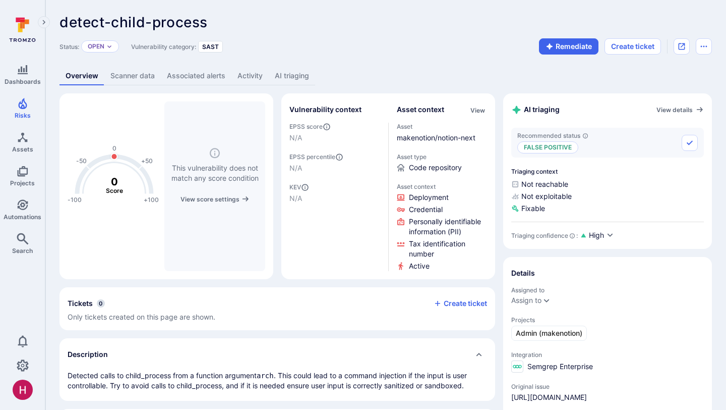
click at [301, 71] on link "AI triaging" at bounding box center [292, 76] width 46 height 19
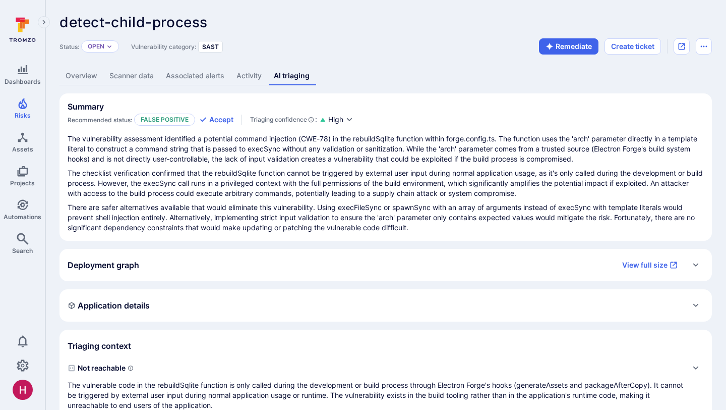
click at [276, 374] on span "Not reachable" at bounding box center [376, 368] width 616 height 16
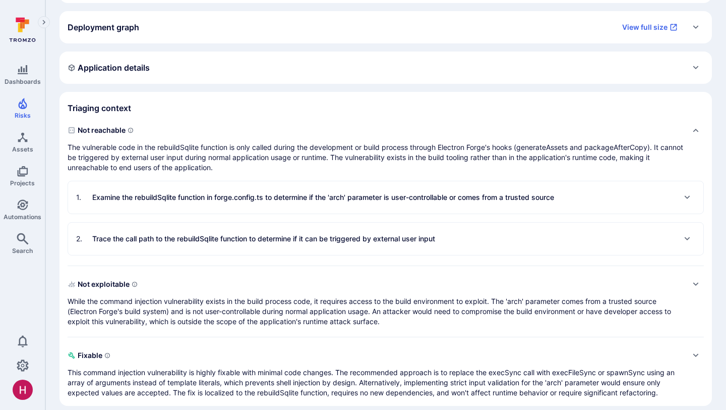
scroll to position [248, 0]
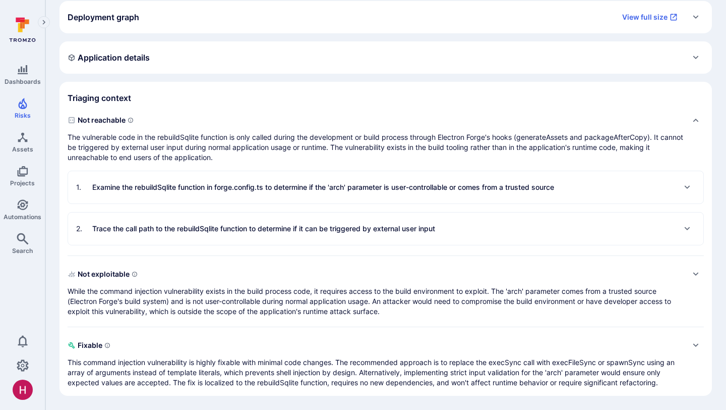
click at [306, 188] on p "Examine the rebuildSqlite function in forge.config.ts to determine if the 'arch…" at bounding box center [323, 187] width 462 height 10
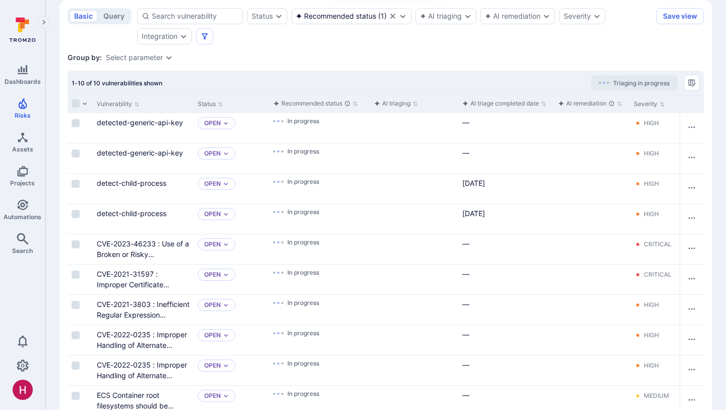
scroll to position [261, 0]
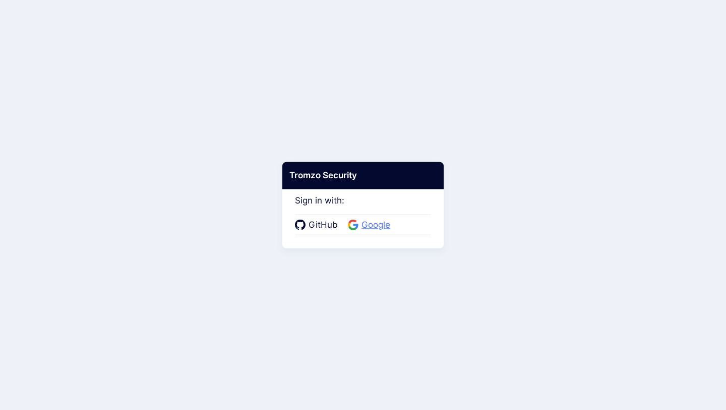
click at [371, 224] on span "Google" at bounding box center [376, 224] width 35 height 13
